Goal: Task Accomplishment & Management: Use online tool/utility

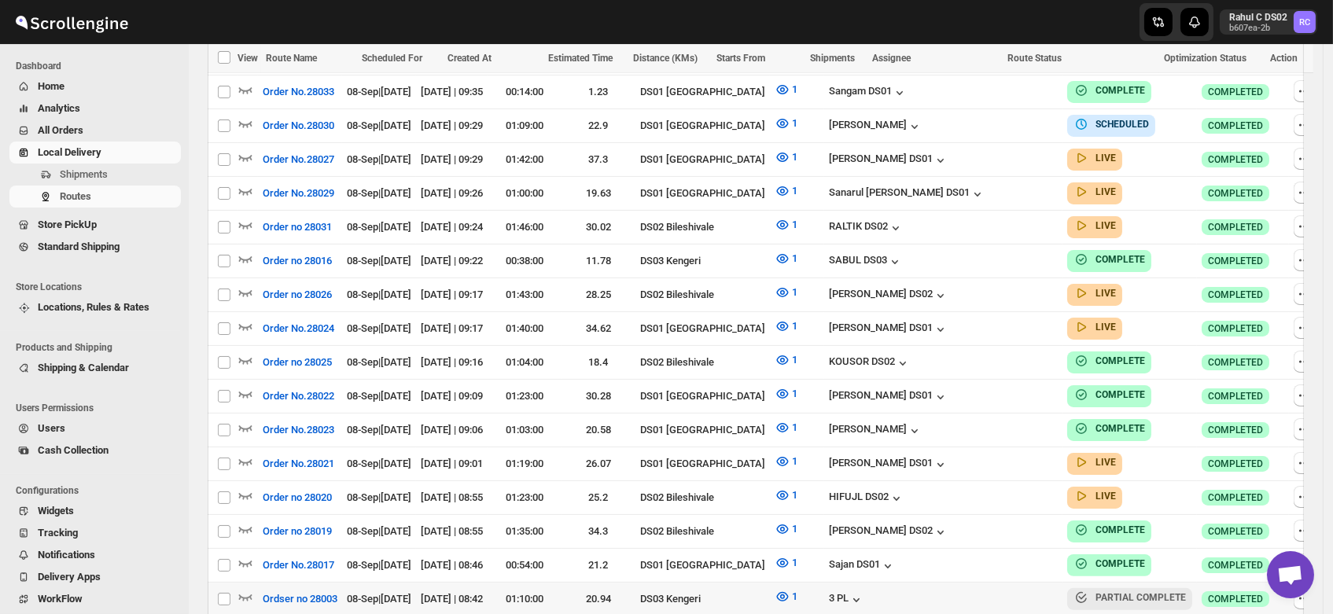
scroll to position [937, 0]
click at [248, 462] on div "View on map" at bounding box center [245, 445] width 76 height 35
click at [245, 487] on icon "button" at bounding box center [246, 495] width 16 height 16
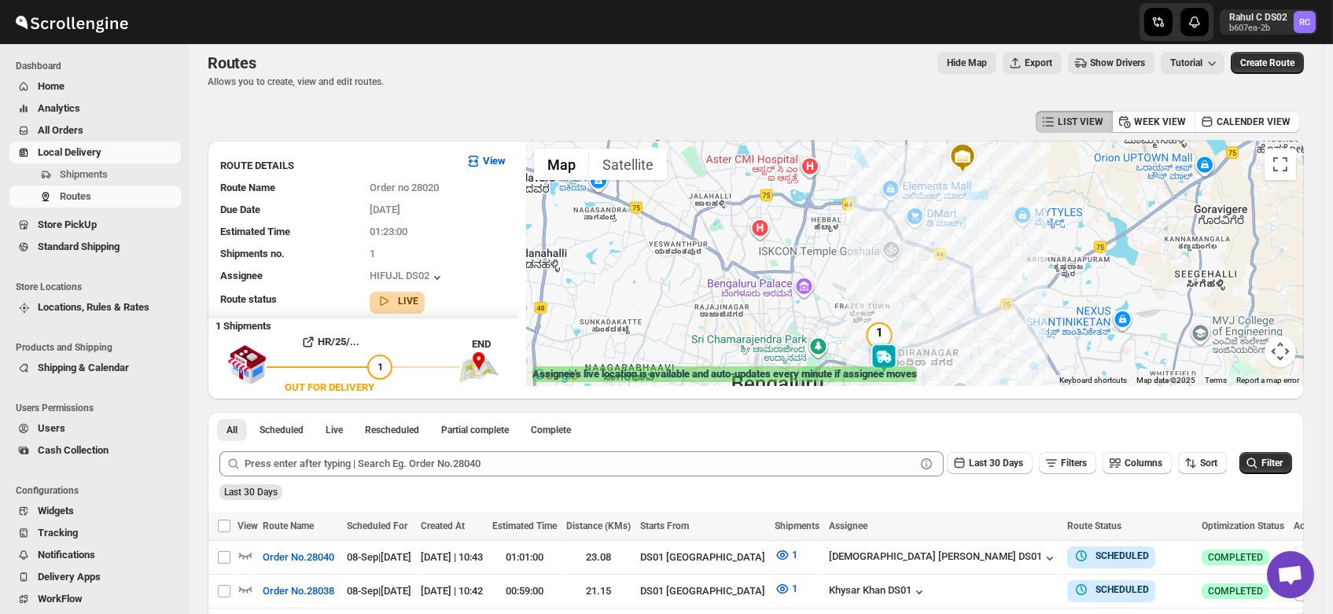
scroll to position [0, 0]
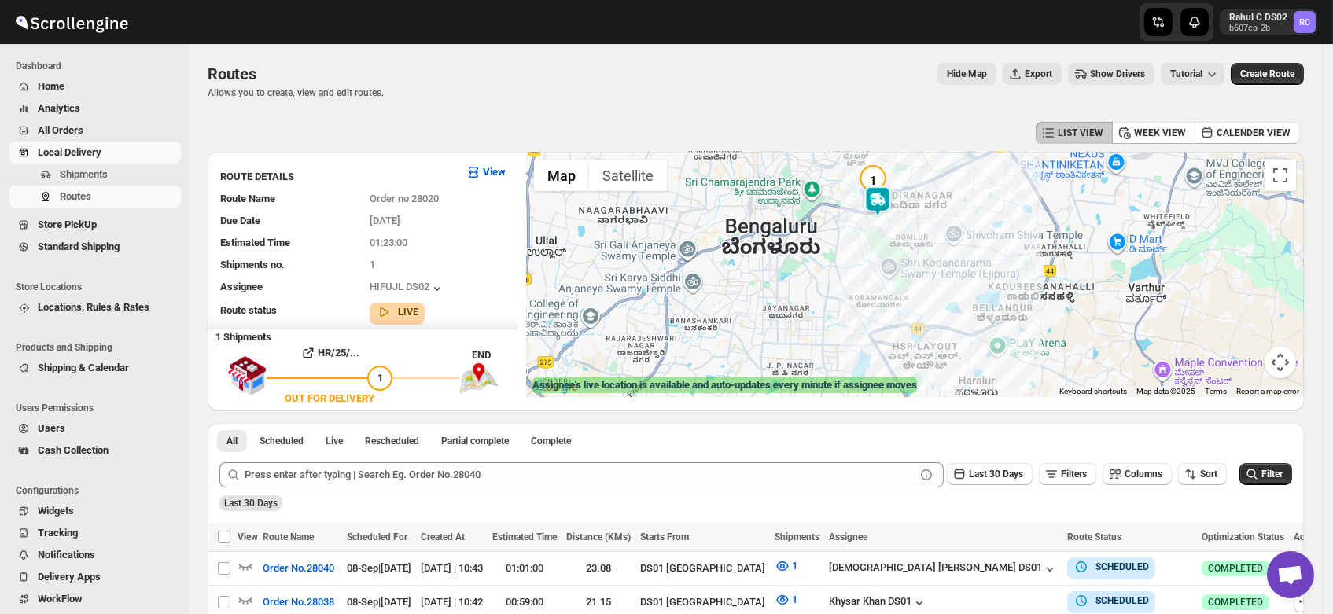
drag, startPoint x: 974, startPoint y: 305, endPoint x: 969, endPoint y: 118, distance: 187.3
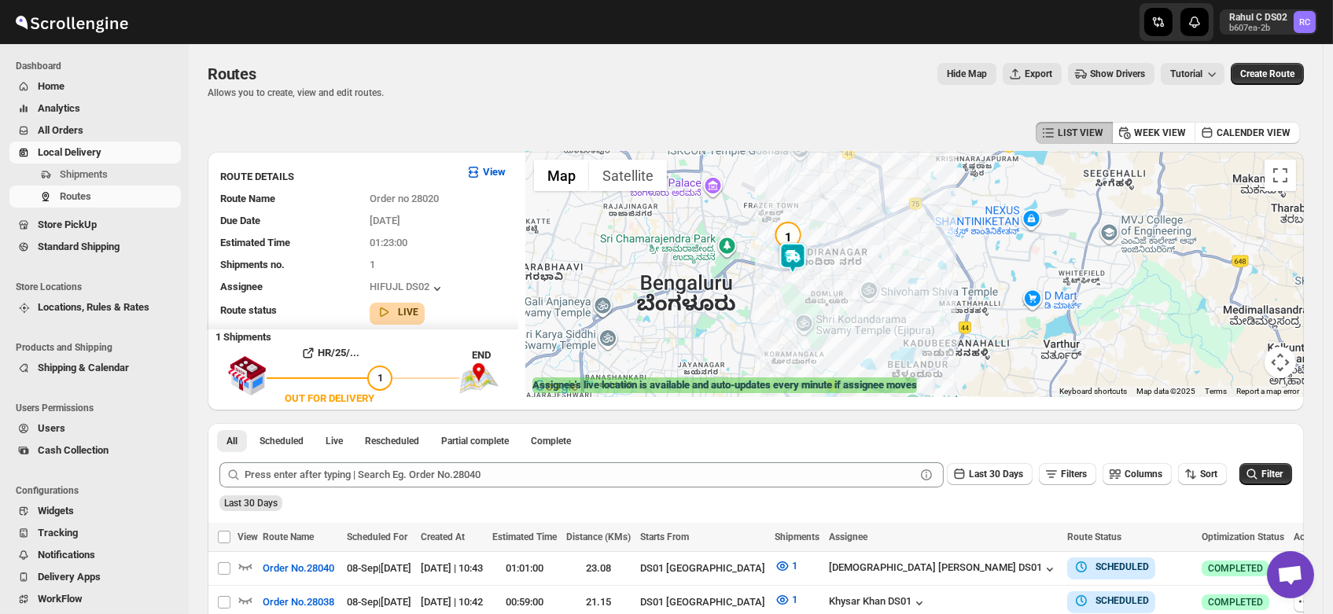
drag, startPoint x: 884, startPoint y: 271, endPoint x: 797, endPoint y: 329, distance: 104.5
click at [797, 329] on div at bounding box center [915, 274] width 778 height 245
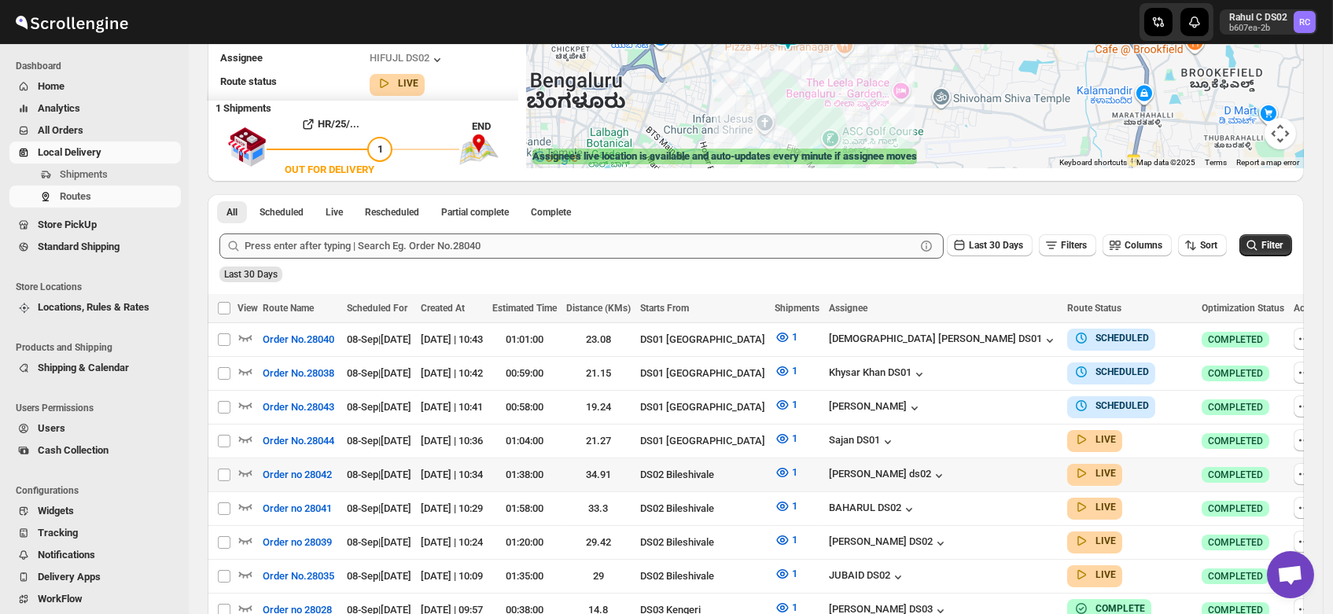
scroll to position [233, 0]
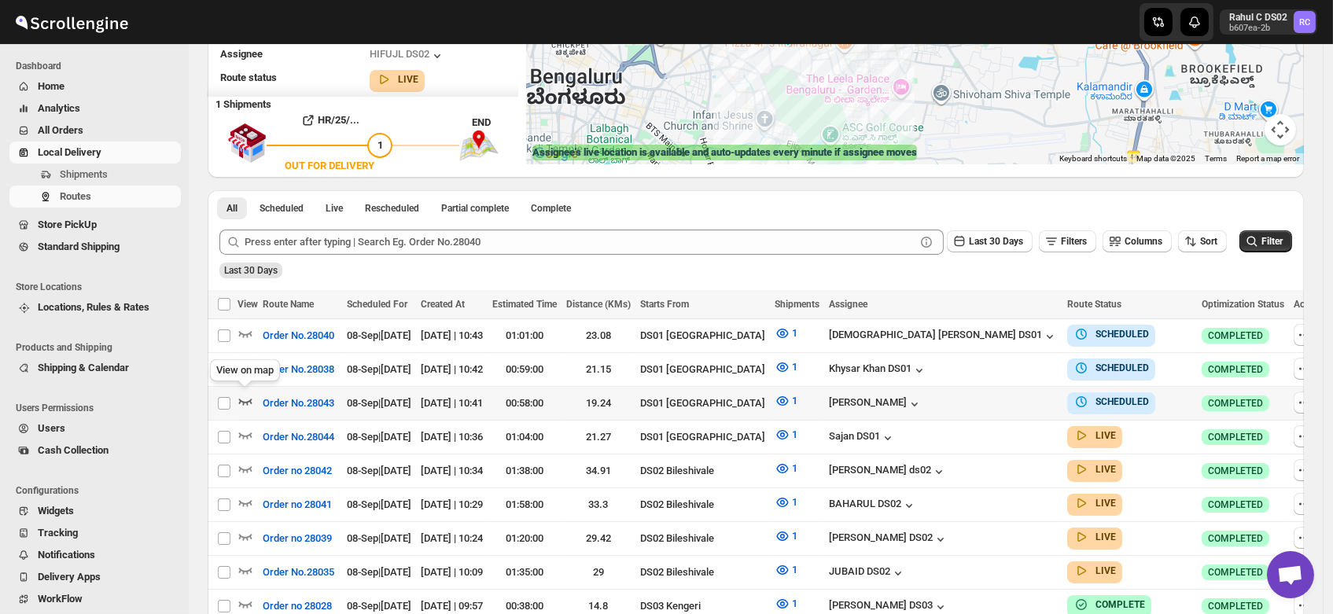
click at [245, 395] on icon "button" at bounding box center [246, 401] width 16 height 16
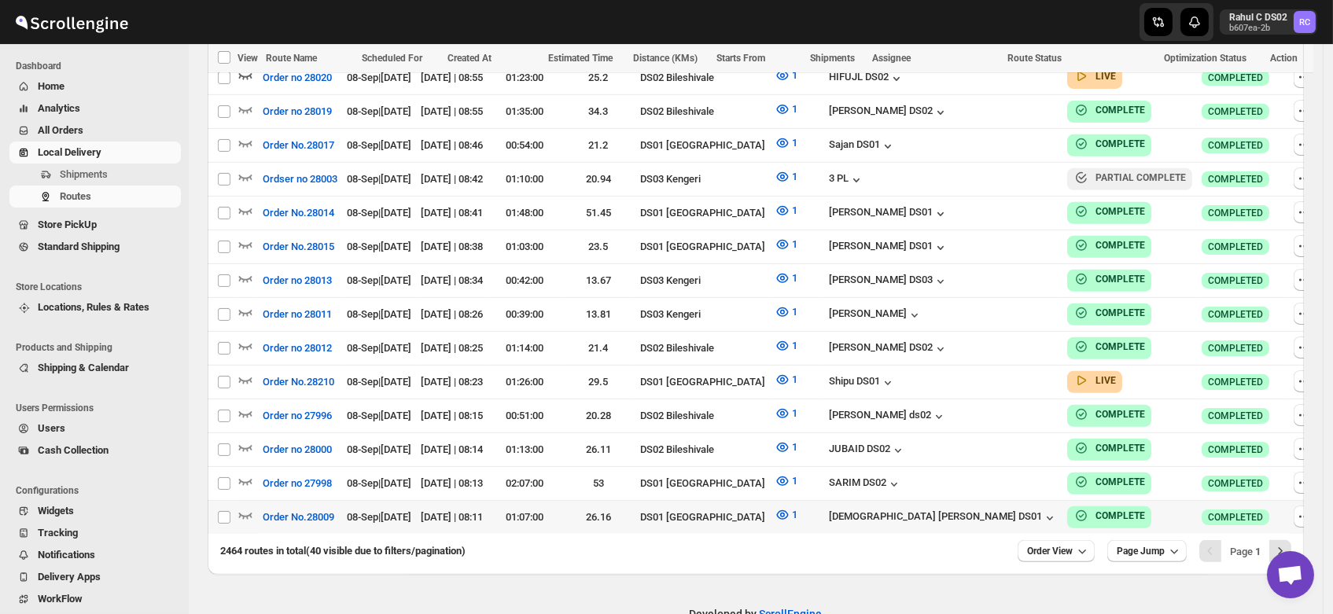
scroll to position [1368, 0]
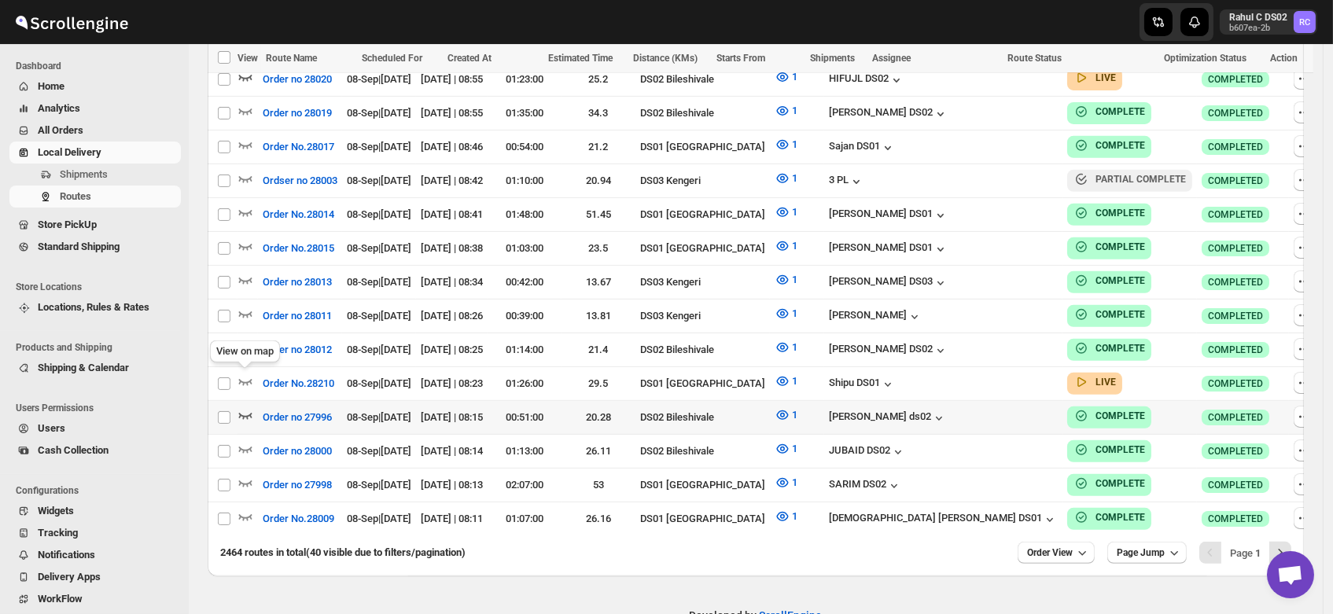
click at [248, 414] on icon "button" at bounding box center [245, 417] width 13 height 6
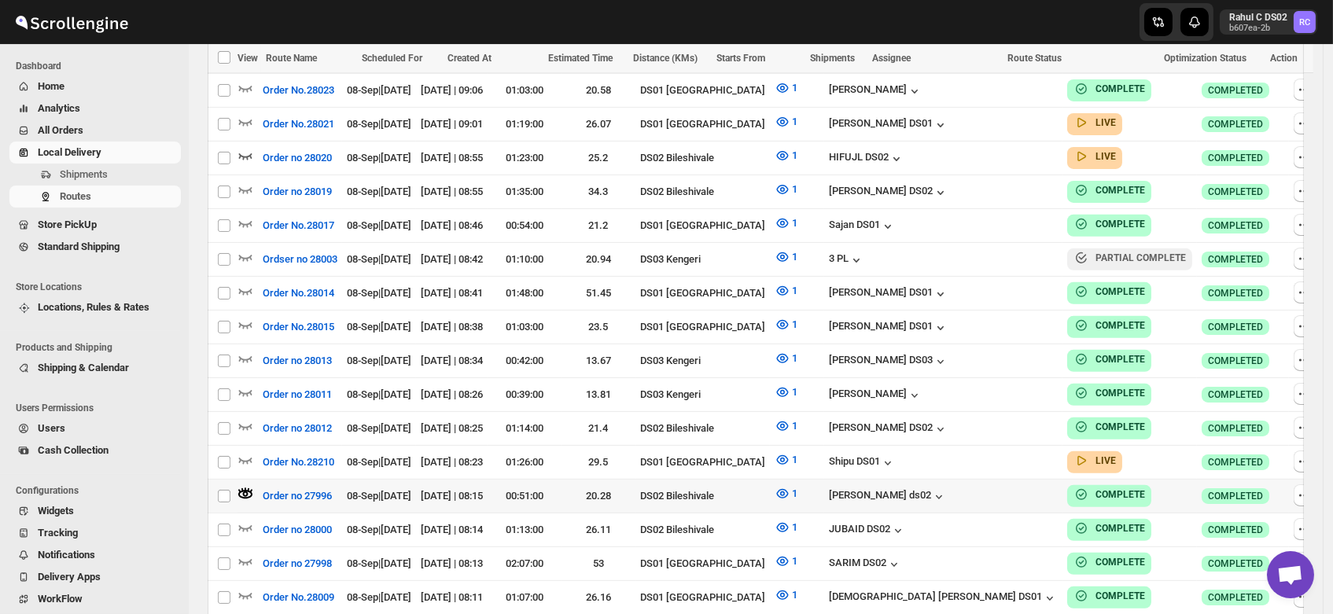
scroll to position [1294, 0]
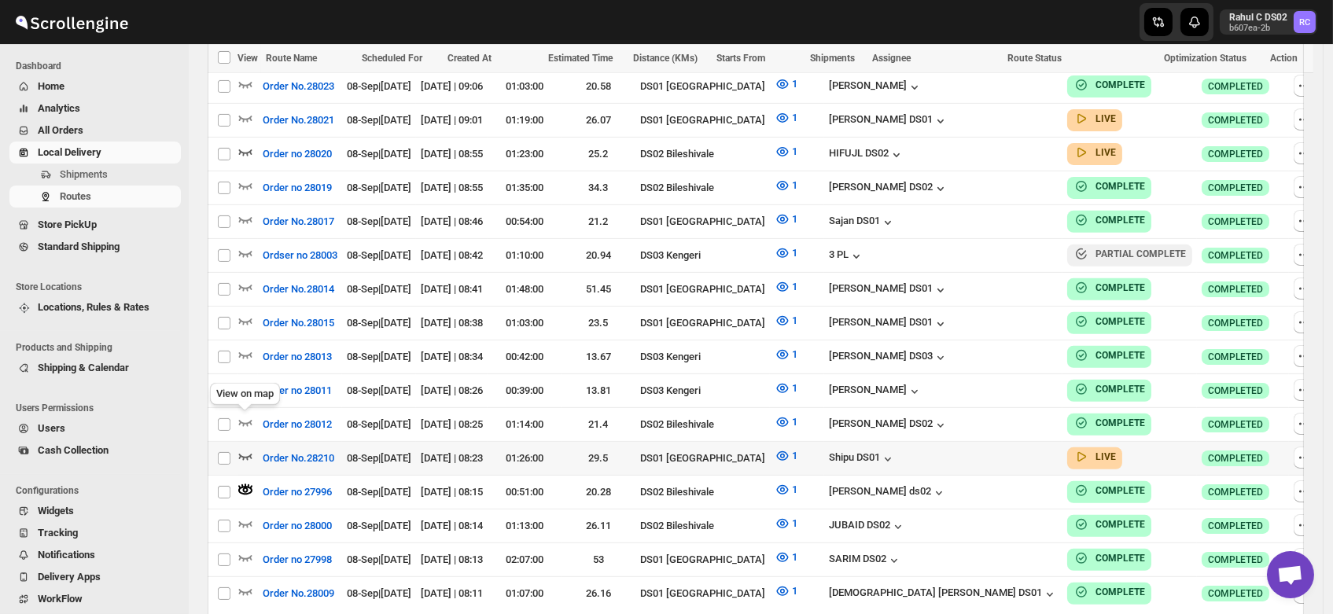
click at [245, 448] on icon "button" at bounding box center [246, 456] width 16 height 16
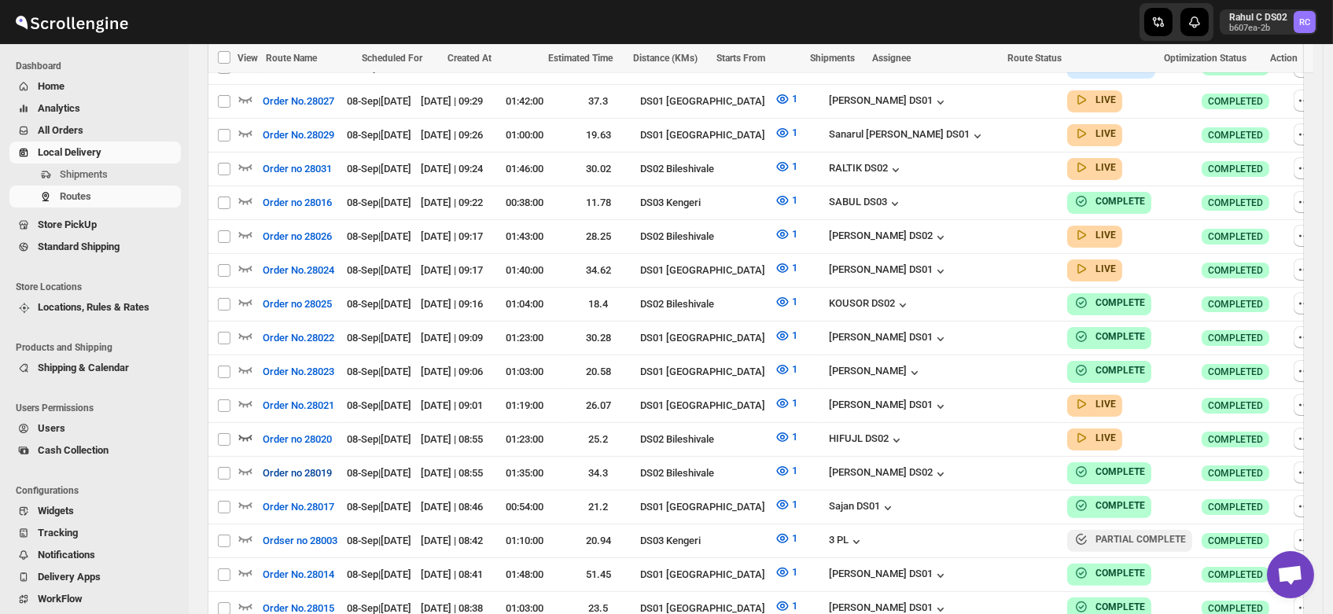
scroll to position [1291, 0]
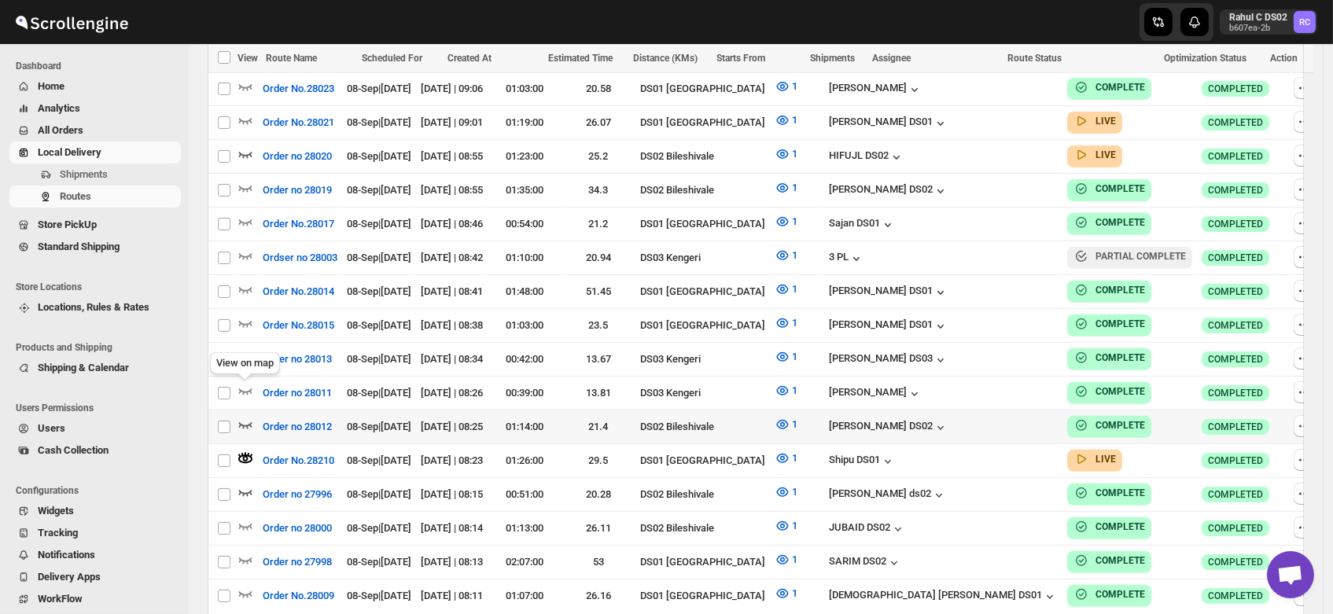
click at [244, 417] on icon "button" at bounding box center [246, 425] width 16 height 16
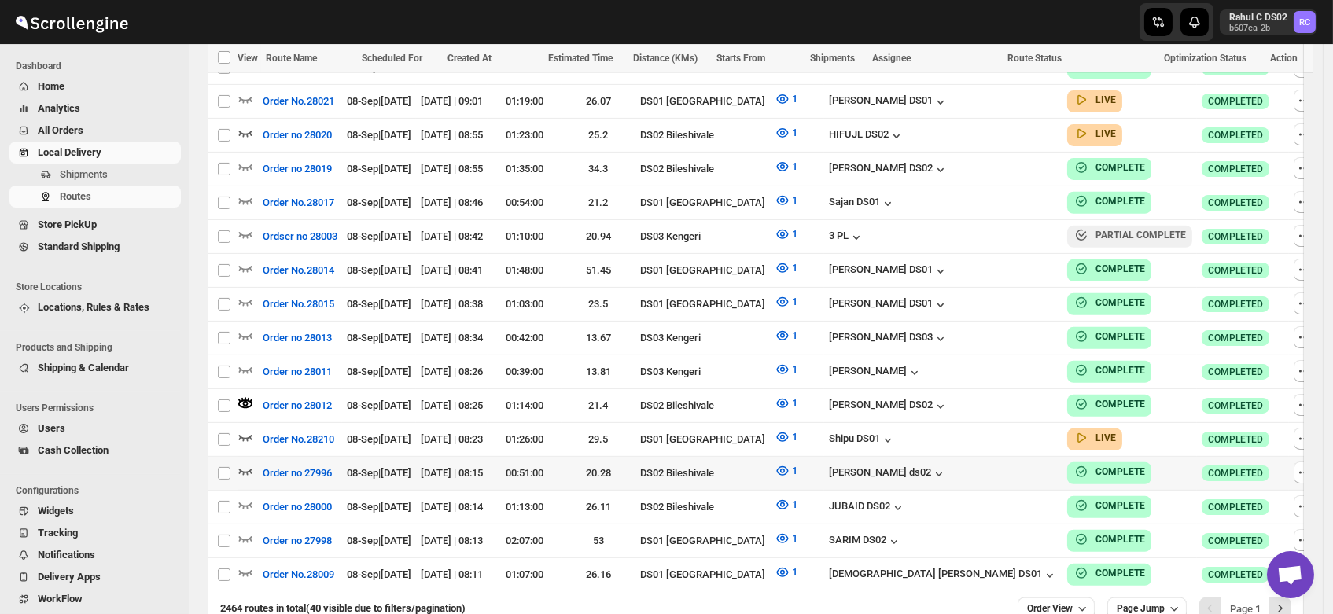
scroll to position [1370, 0]
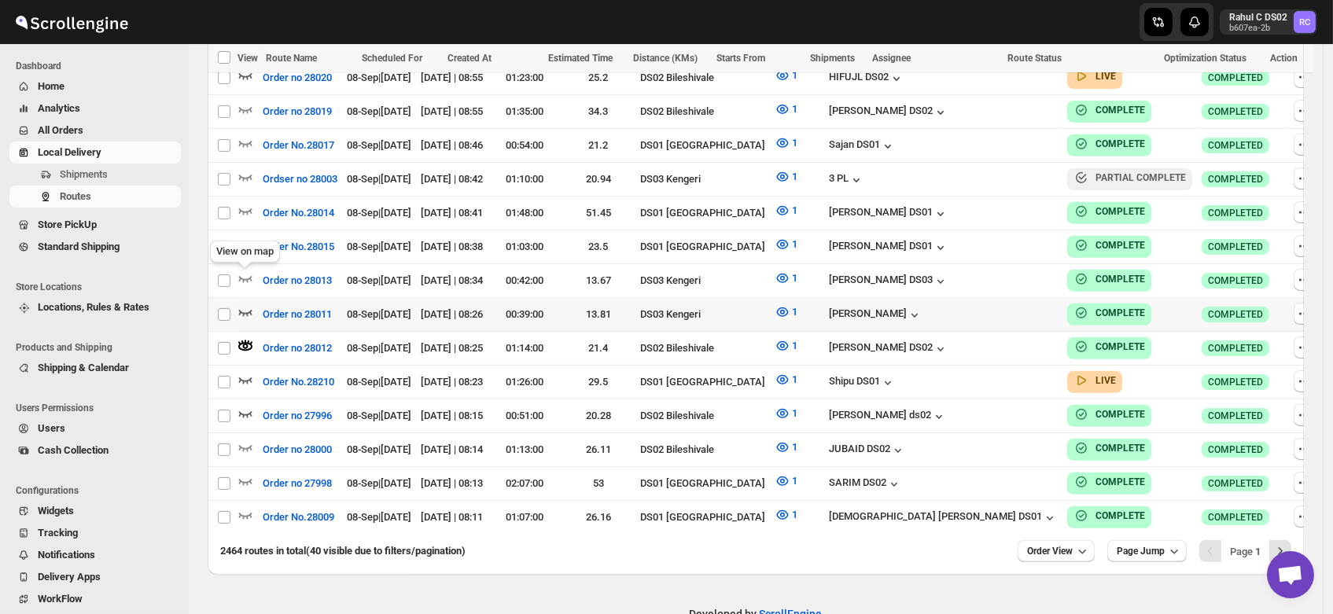
click at [245, 304] on icon "button" at bounding box center [246, 312] width 16 height 16
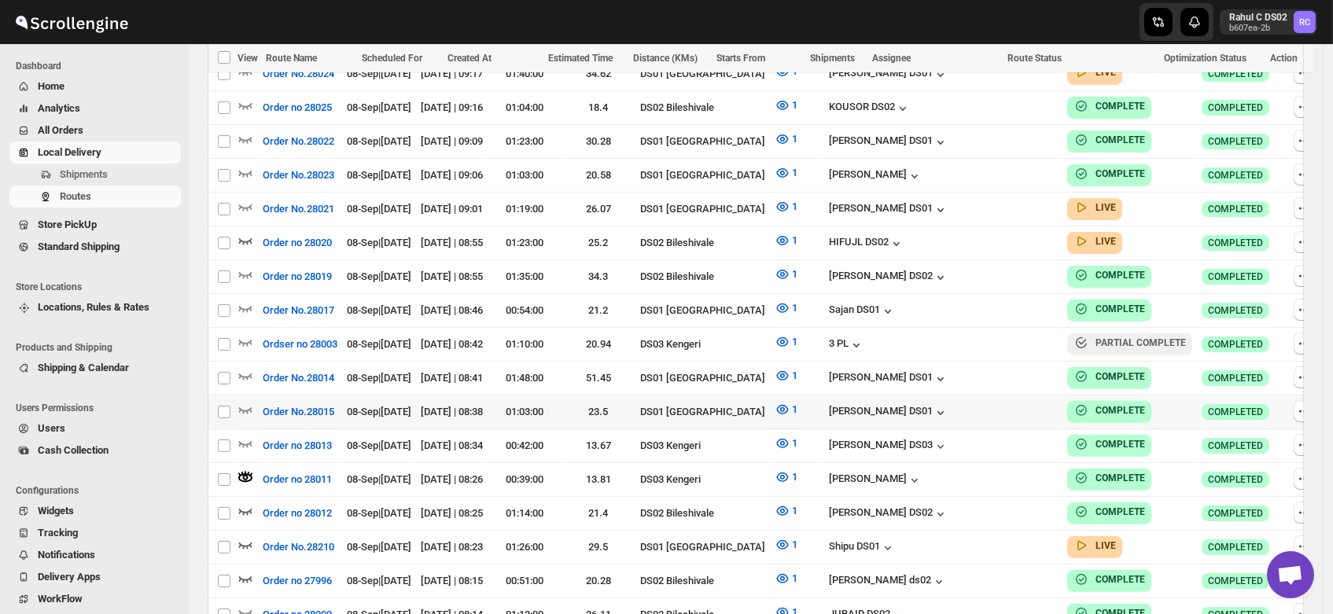
scroll to position [1208, 0]
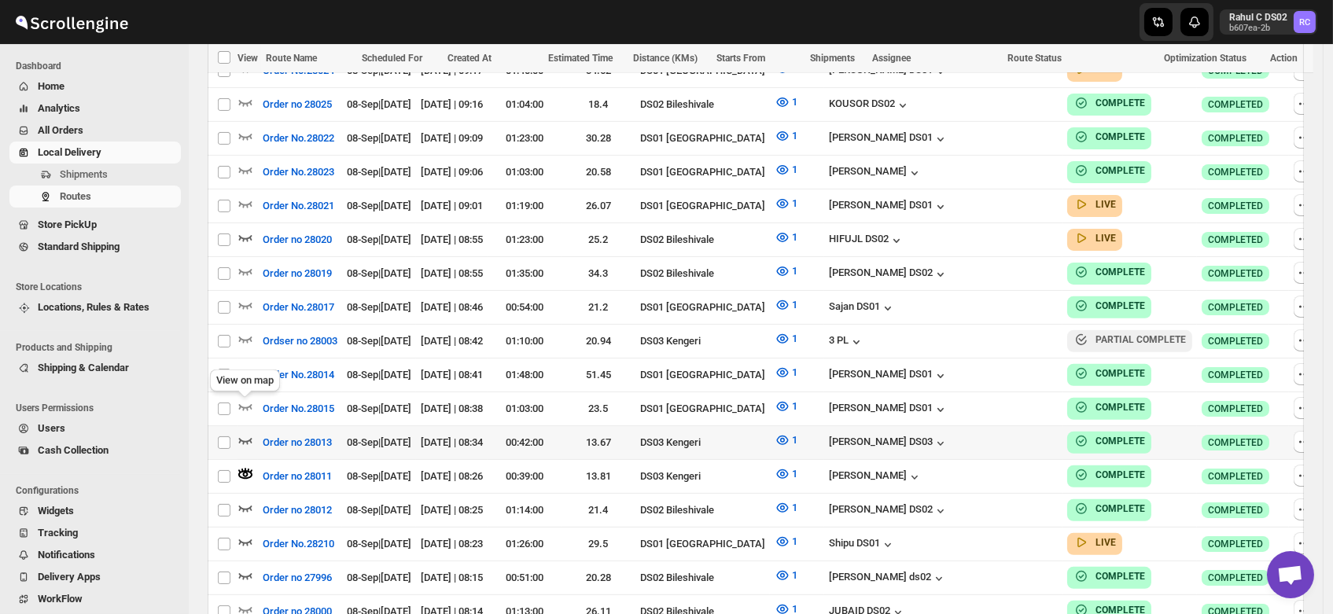
click at [245, 433] on icon "button" at bounding box center [246, 441] width 16 height 16
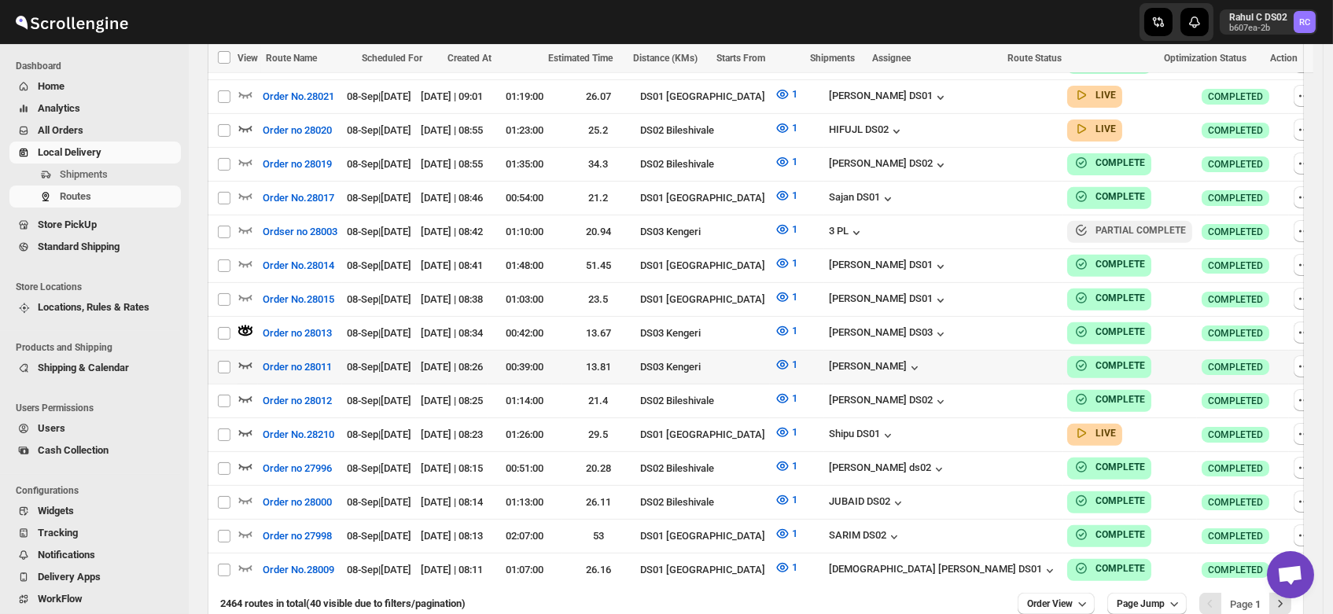
scroll to position [1324, 0]
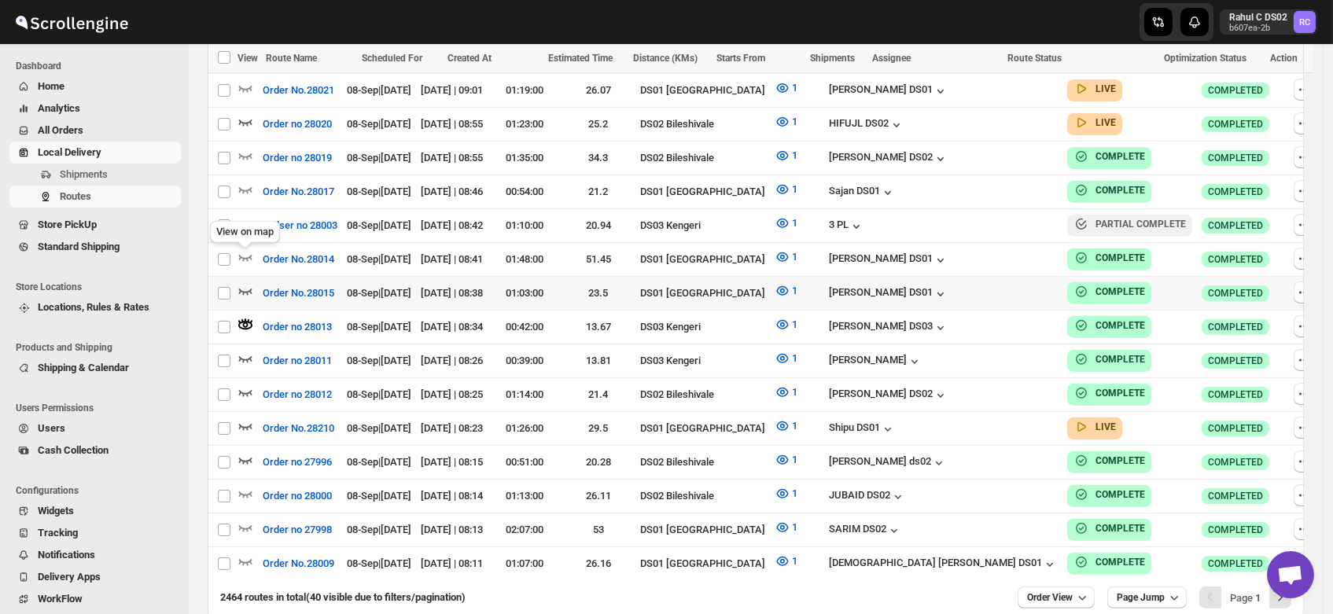
click at [245, 283] on icon "button" at bounding box center [246, 291] width 16 height 16
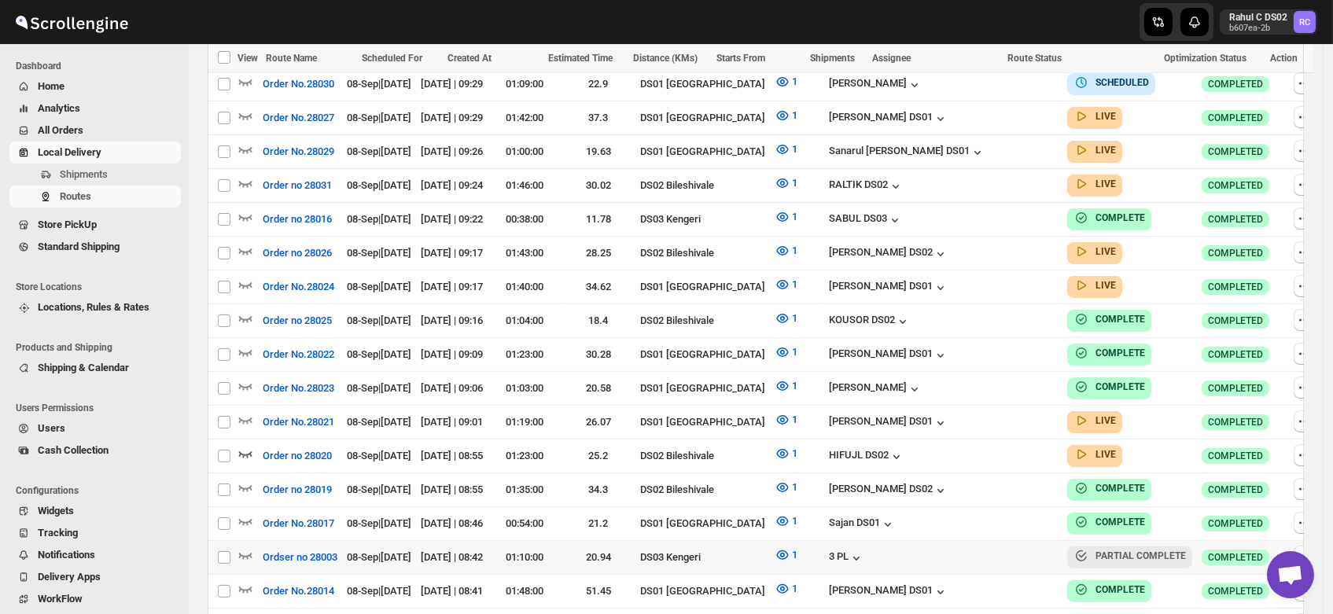
scroll to position [1075, 0]
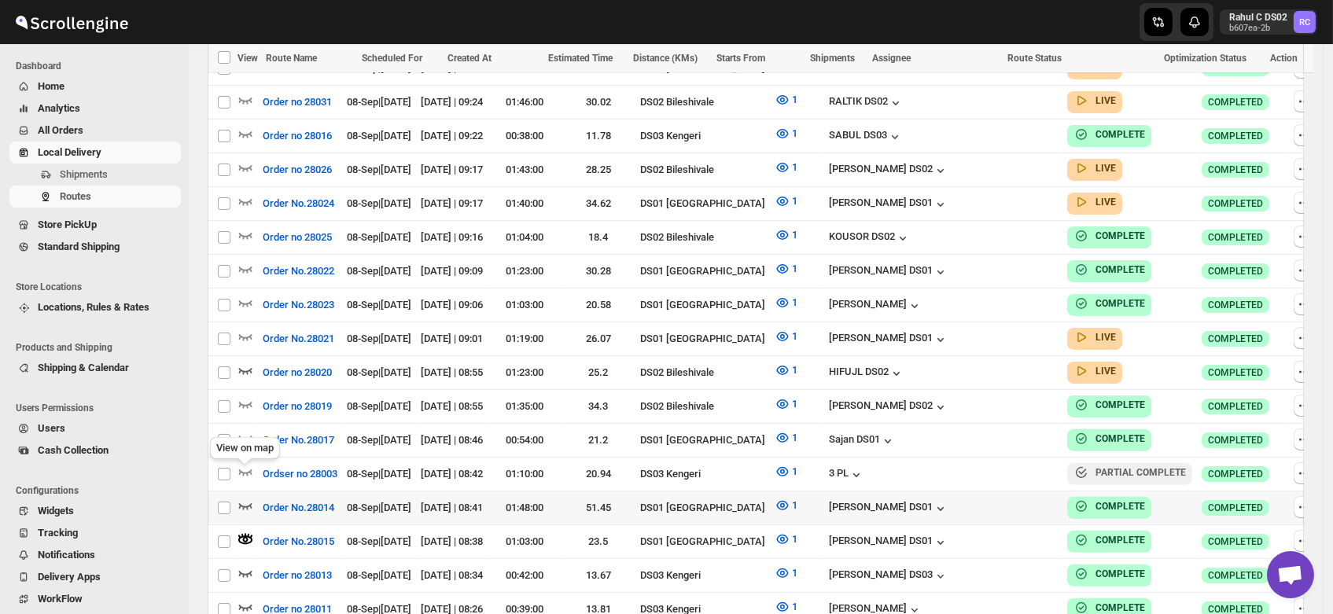
click at [244, 498] on icon "button" at bounding box center [246, 506] width 16 height 16
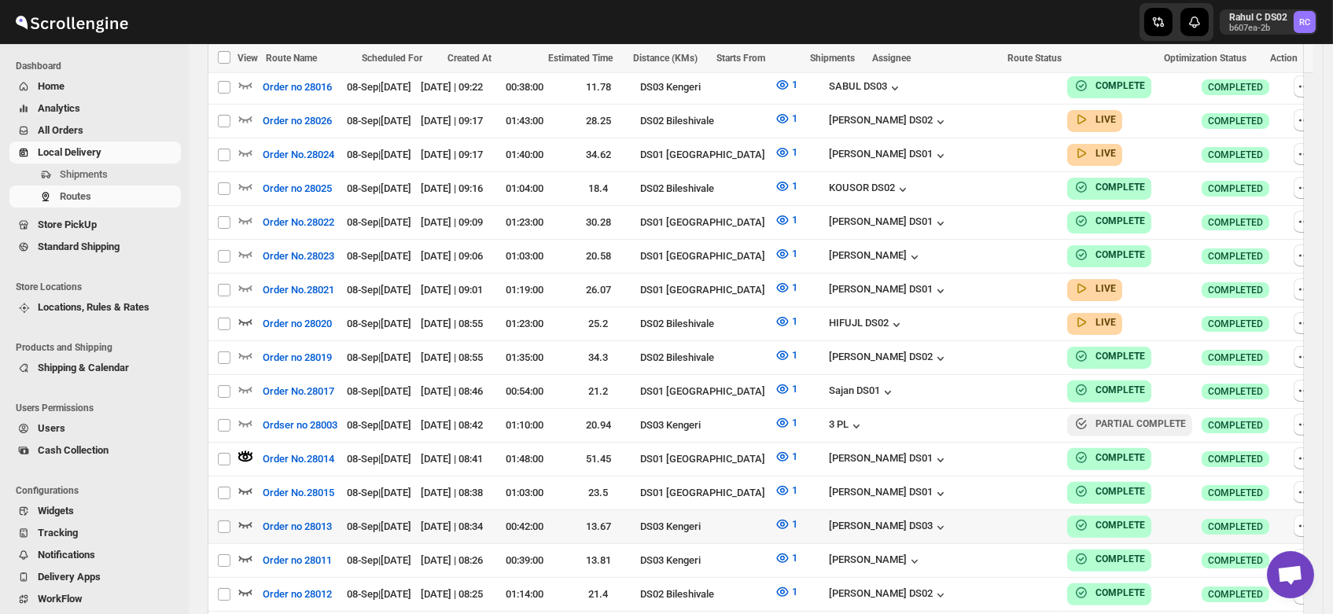
scroll to position [1138, 0]
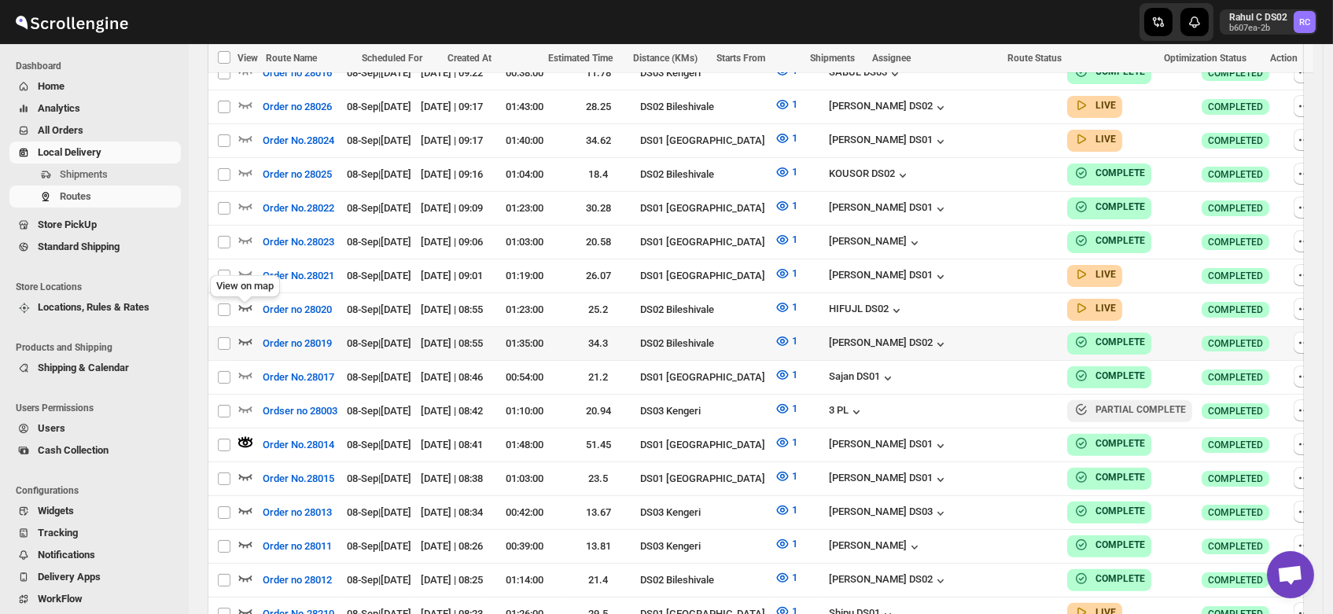
click at [245, 333] on icon "button" at bounding box center [246, 341] width 16 height 16
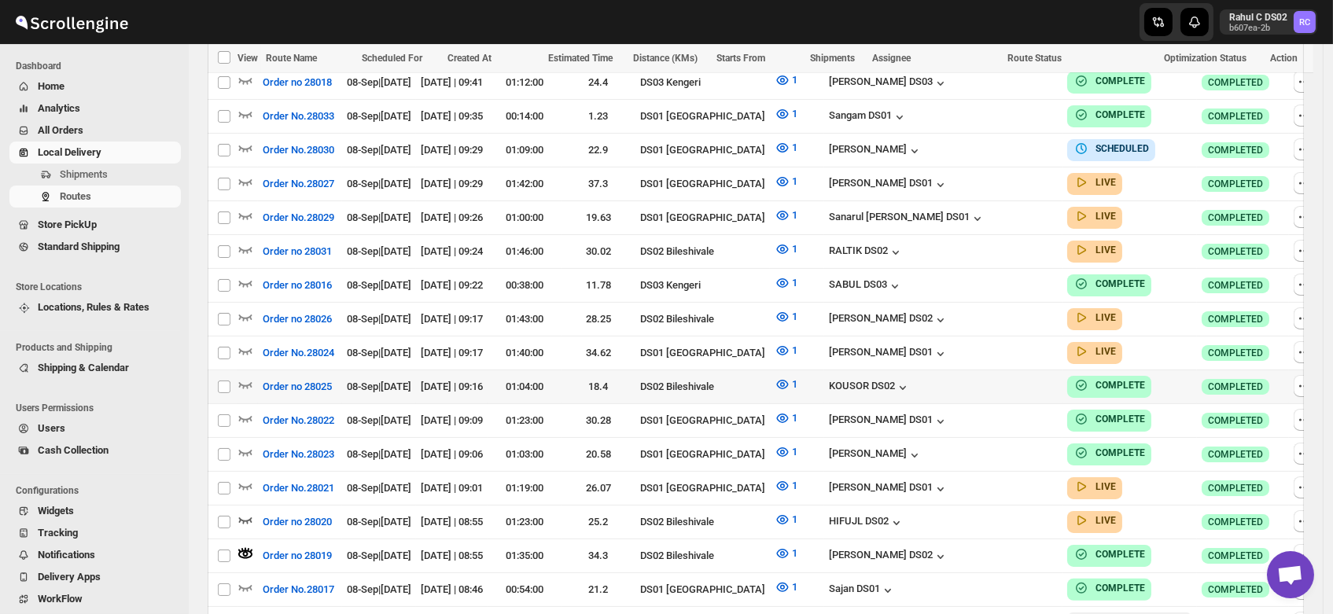
scroll to position [0, 0]
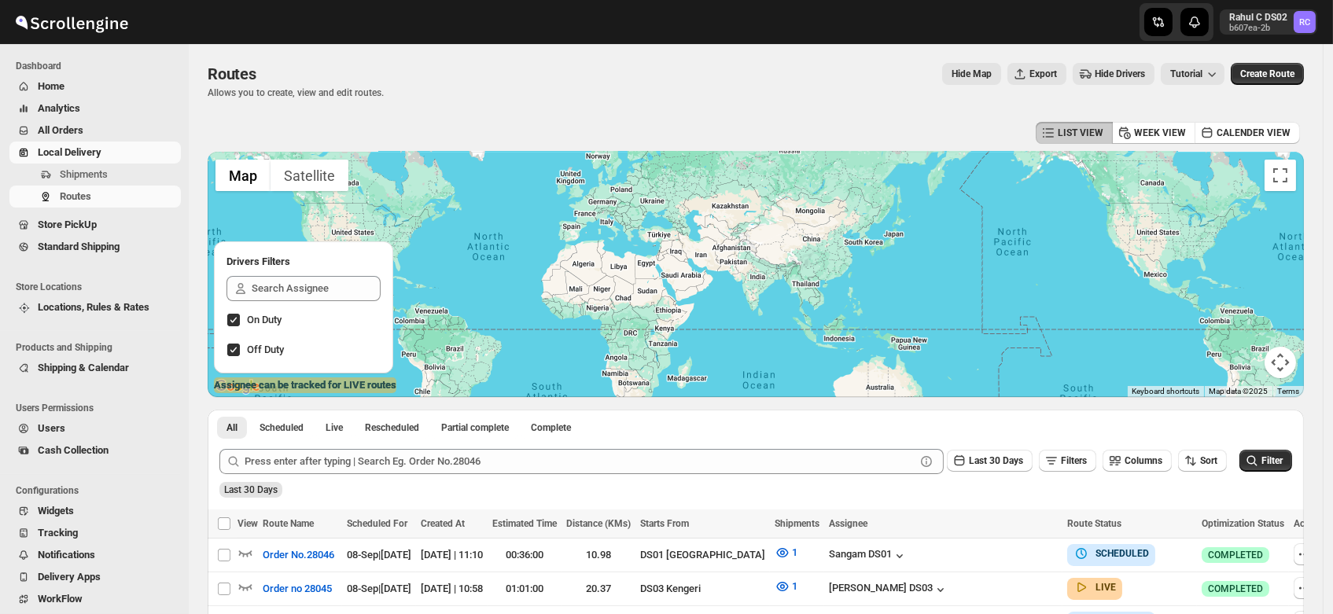
scroll to position [272, 0]
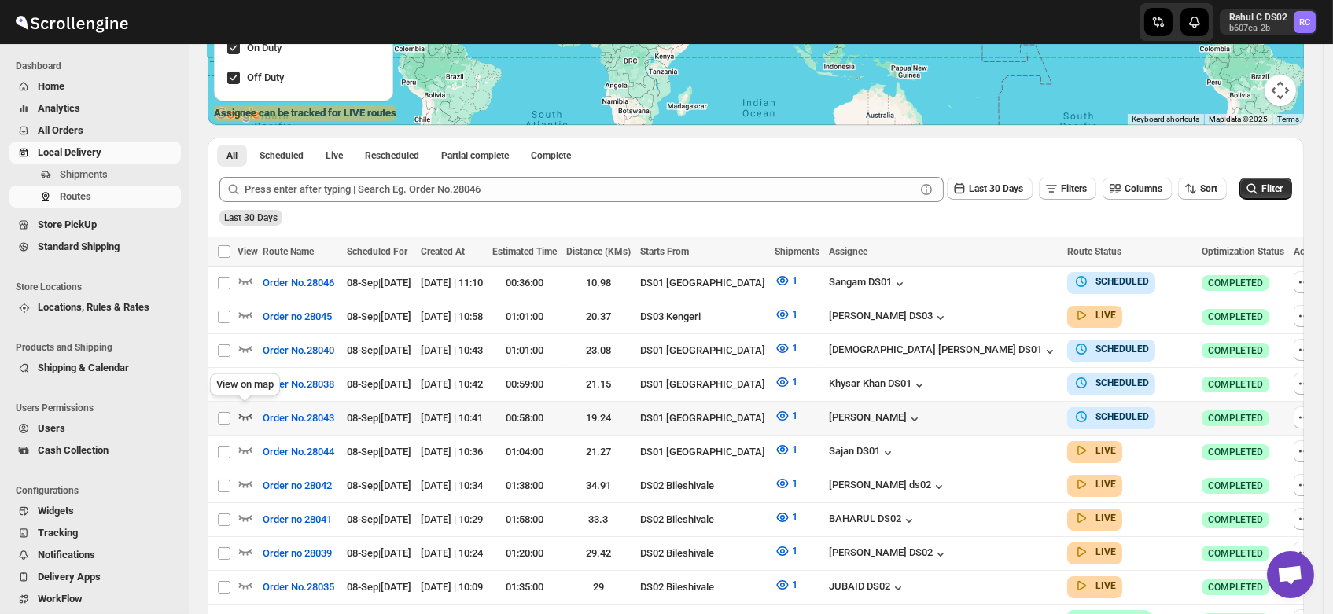
click at [238, 408] on icon "button" at bounding box center [246, 416] width 16 height 16
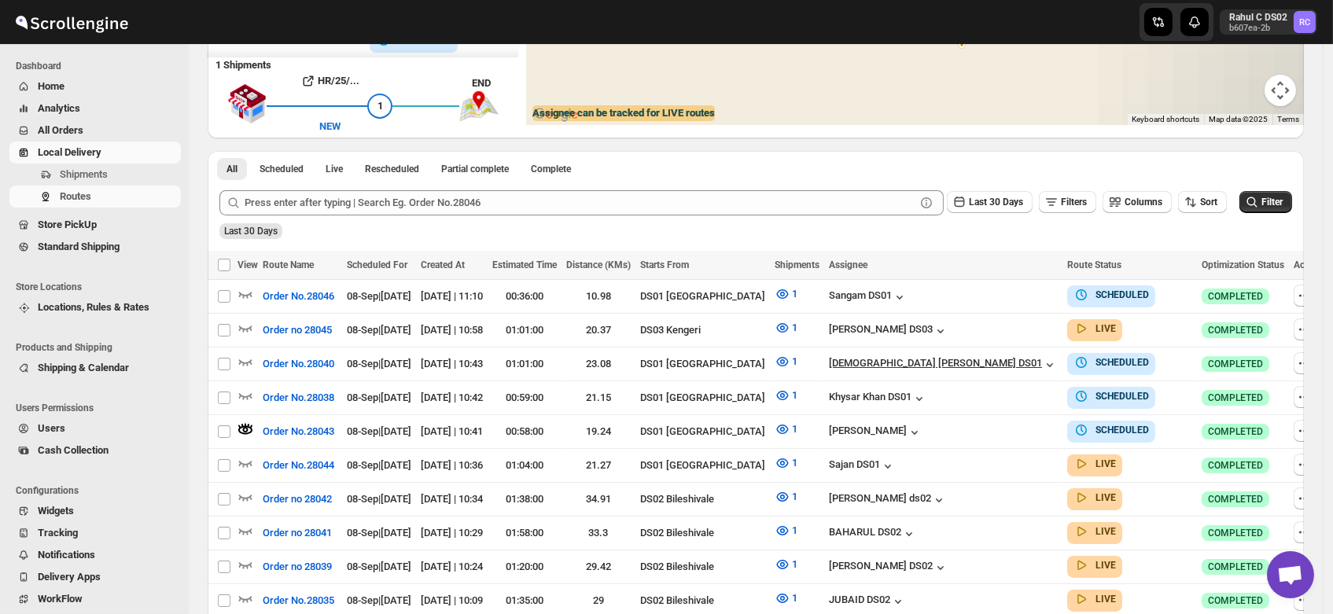
scroll to position [0, 0]
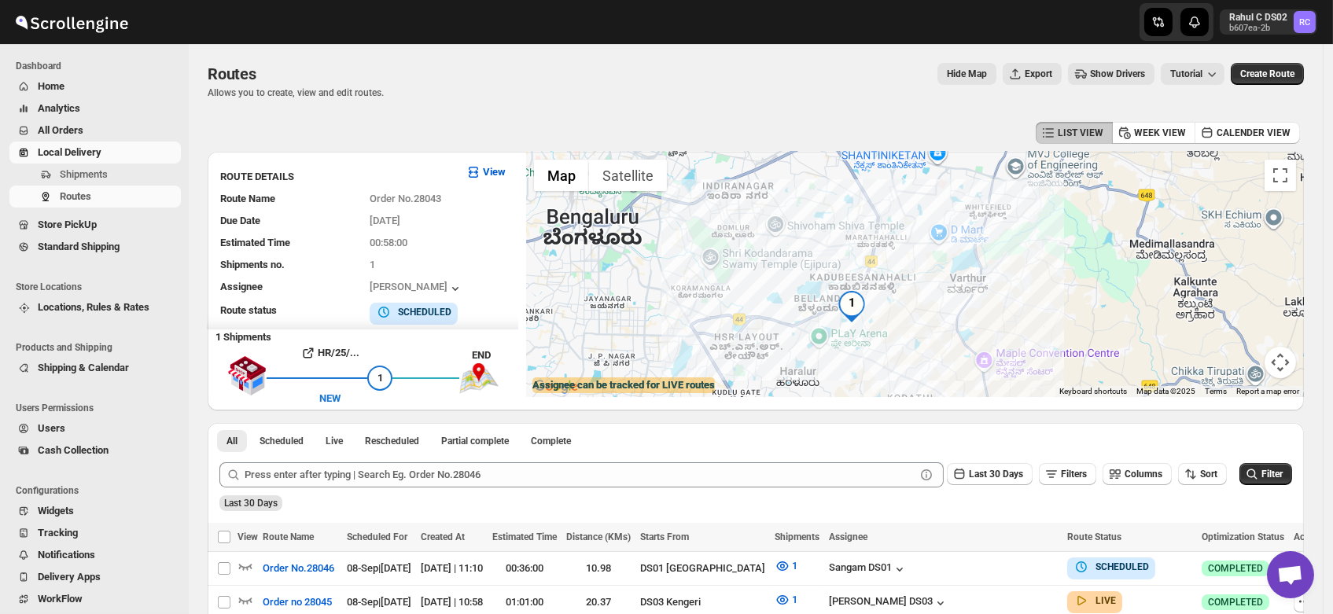
drag, startPoint x: 940, startPoint y: 211, endPoint x: 931, endPoint y: 319, distance: 108.1
click at [931, 319] on div at bounding box center [915, 274] width 778 height 245
